Goal: Navigation & Orientation: Find specific page/section

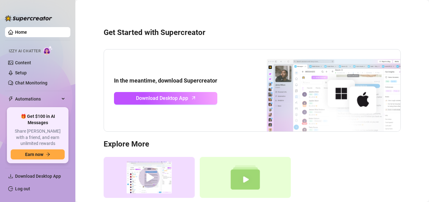
click at [47, 49] on img at bounding box center [48, 50] width 10 height 9
click at [36, 50] on span "Izzy AI Chatter" at bounding box center [25, 51] width 32 height 6
